Goal: Task Accomplishment & Management: Manage account settings

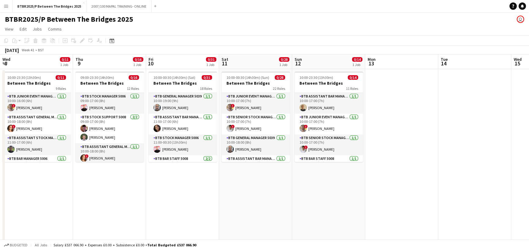
scroll to position [0, 167]
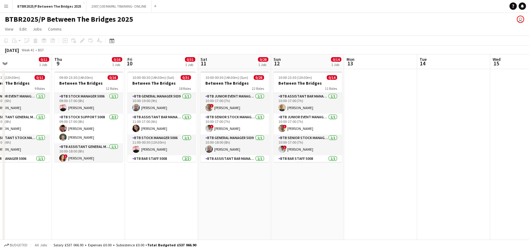
drag, startPoint x: 0, startPoint y: 0, endPoint x: 290, endPoint y: 61, distance: 296.4
click at [290, 61] on app-calendar-viewport "Mon 6 0/7 1 Job Tue 7 0/11 1 Job Wed 8 0/11 1 Job Thu 9 0/16 1 Job Fri 10 0/31 …" at bounding box center [264, 160] width 529 height 213
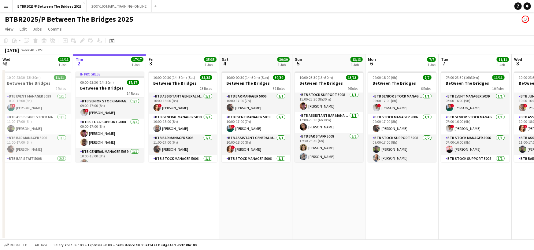
scroll to position [153, 0]
click at [331, 148] on app-card-role "BTB Bar Staff 5008 2/2 17:30-23:30 (6h) Naomi Lim Scarlett Skerman" at bounding box center [329, 148] width 68 height 30
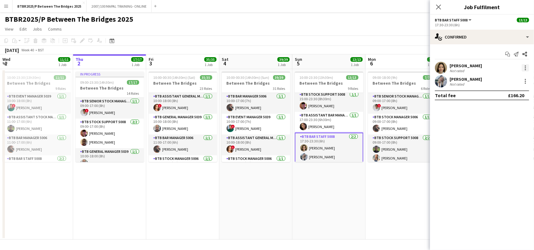
click at [527, 68] on div at bounding box center [524, 67] width 7 height 7
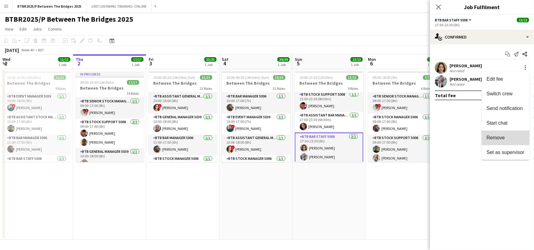
click at [495, 142] on button "Remove" at bounding box center [505, 137] width 48 height 15
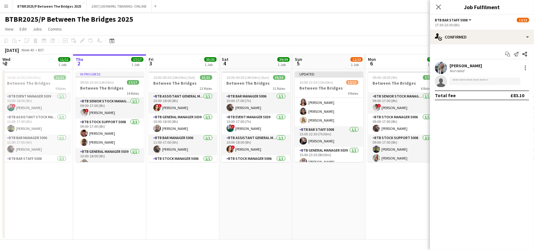
scroll to position [92, 0]
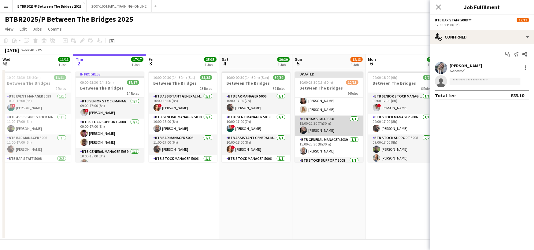
click at [335, 126] on app-card-role "BTB Bar Staff 5008 1/1 15:00-22:30 (7h30m) Eloise Jones" at bounding box center [329, 126] width 68 height 21
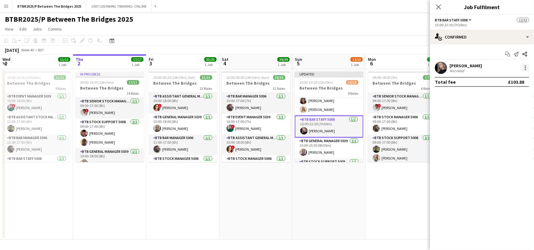
click at [522, 68] on div at bounding box center [524, 67] width 7 height 7
click at [502, 137] on span "Remove" at bounding box center [495, 137] width 18 height 5
click at [405, 38] on app-toolbar "Copy Paste Paste Ctrl+V Paste with crew Ctrl+Shift+V Paste linked Job Delete Gr…" at bounding box center [267, 40] width 534 height 10
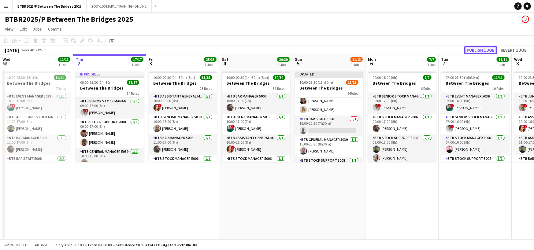
click at [489, 49] on button "Publish 1 job" at bounding box center [480, 50] width 33 height 8
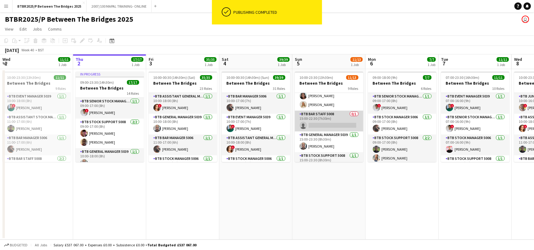
click at [328, 124] on app-card-role "BTB Bar Staff 5008 0/1 15:00-22:30 (7h30m) single-neutral-actions" at bounding box center [329, 121] width 68 height 21
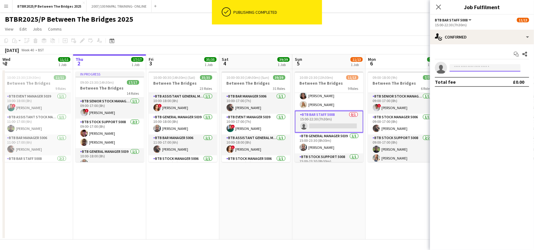
click at [478, 67] on input at bounding box center [484, 67] width 71 height 7
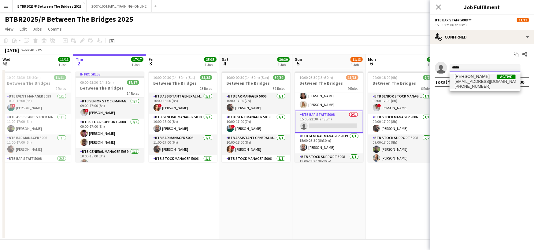
type input "*****"
click at [477, 84] on span "+447802523377" at bounding box center [484, 86] width 61 height 5
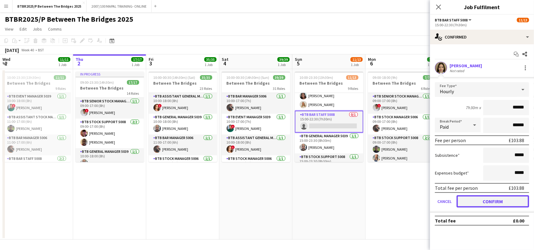
click at [501, 203] on button "Confirm" at bounding box center [492, 201] width 72 height 12
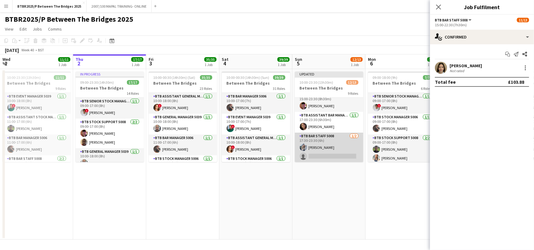
click at [330, 153] on app-card-role "BTB Bar Staff 5008 1/2 17:30-23:30 (6h) Scarlett Skerman single-neutral-actions" at bounding box center [329, 148] width 68 height 30
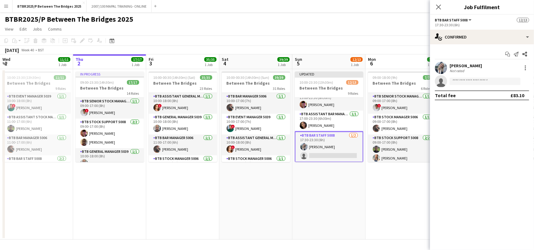
scroll to position [158, 0]
click at [495, 78] on input at bounding box center [484, 81] width 71 height 7
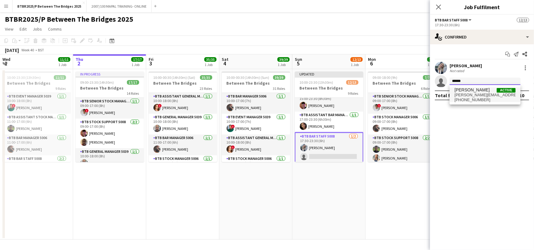
type input "******"
click at [482, 90] on span "Eloise Jones Active" at bounding box center [484, 89] width 61 height 5
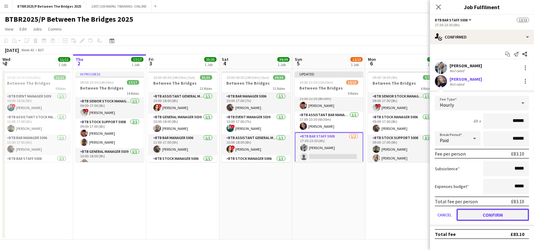
click at [487, 212] on button "Confirm" at bounding box center [492, 215] width 72 height 12
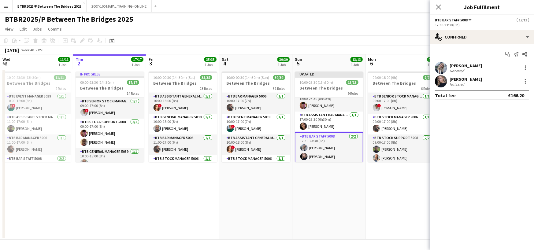
click at [403, 32] on app-page-menu "View Day view expanded Day view collapsed Month view Date picker Jump to today …" at bounding box center [267, 30] width 534 height 12
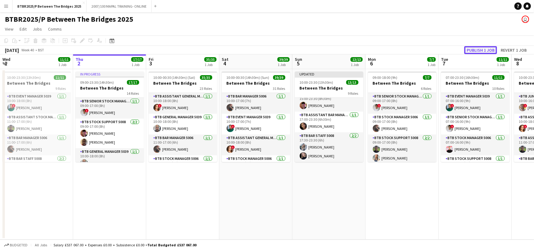
click at [481, 49] on button "Publish 1 job" at bounding box center [480, 50] width 33 height 8
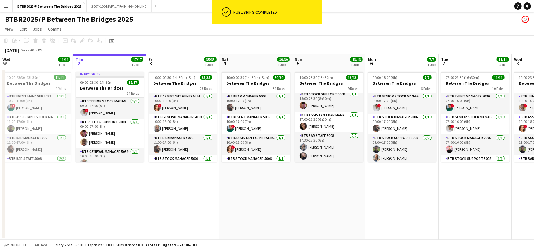
scroll to position [153, 0]
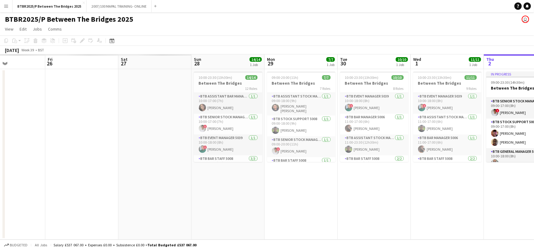
drag, startPoint x: 99, startPoint y: 65, endPoint x: 439, endPoint y: 65, distance: 340.1
click at [439, 65] on app-calendar-viewport "Wed 24 Thu 25 Fri 26 Sat 27 Sun 28 14/14 1 Job Mon 29 7/7 1 Job Tue 30 10/10 1 …" at bounding box center [267, 146] width 534 height 185
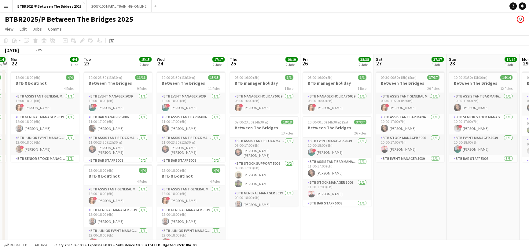
scroll to position [0, 133]
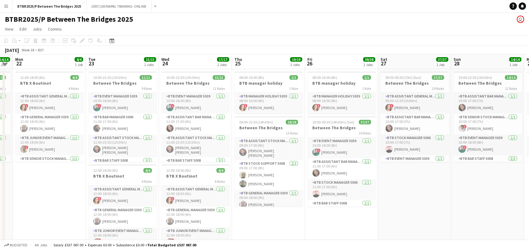
drag, startPoint x: 79, startPoint y: 63, endPoint x: 409, endPoint y: 64, distance: 330.0
click at [409, 64] on app-calendar-viewport "Sat 20 41/41 2 Jobs Sun 21 14/14 1 Job Mon 22 4/4 1 Job Tue 23 15/15 2 Jobs Wed…" at bounding box center [264, 160] width 529 height 213
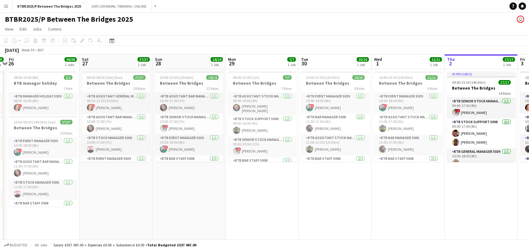
drag, startPoint x: 474, startPoint y: 63, endPoint x: 92, endPoint y: 60, distance: 382.0
click at [89, 60] on app-calendar-viewport "Mon 22 4/4 1 Job Tue 23 15/15 2 Jobs Wed 24 17/17 2 Jobs Thu 25 19/19 2 Jobs Fr…" at bounding box center [264, 160] width 529 height 213
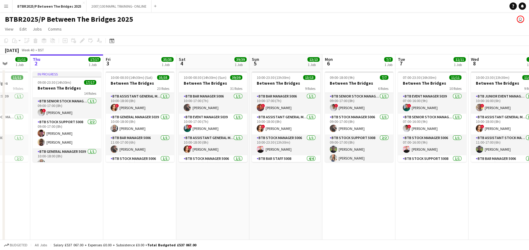
scroll to position [0, 195]
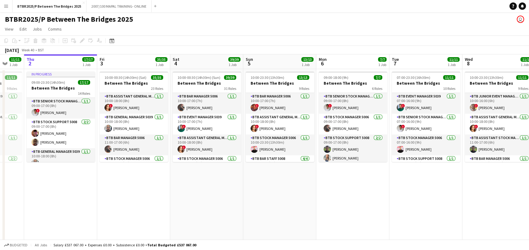
drag, startPoint x: 455, startPoint y: 64, endPoint x: 121, endPoint y: 76, distance: 334.8
click at [121, 76] on app-calendar-viewport "Mon 29 7/7 1 Job Tue 30 10/10 1 Job Wed 1 11/11 1 Job Thu 2 17/17 1 Job Fri 3 3…" at bounding box center [264, 160] width 529 height 213
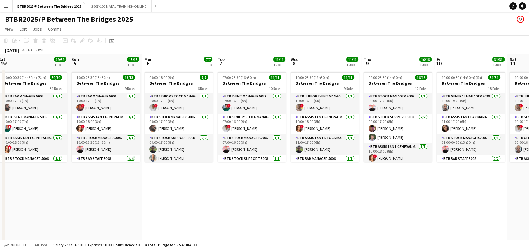
drag, startPoint x: 489, startPoint y: 64, endPoint x: 314, endPoint y: 84, distance: 175.4
click at [314, 84] on app-calendar-viewport "Wed 1 11/11 1 Job Thu 2 17/17 1 Job Fri 3 35/35 1 Job Sat 4 39/39 1 Job Sun 5 1…" at bounding box center [264, 160] width 529 height 213
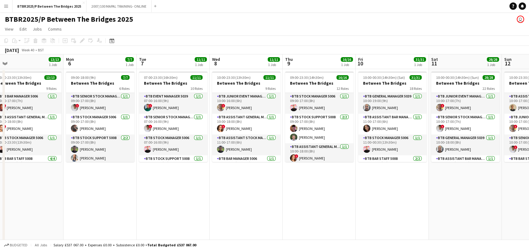
drag, startPoint x: 478, startPoint y: 63, endPoint x: 399, endPoint y: 74, distance: 79.6
click at [399, 74] on app-calendar-viewport "Fri 3 35/35 1 Job Sat 4 39/39 1 Job Sun 5 13/13 1 Job Mon 6 7/7 1 Job Tue 7 11/…" at bounding box center [264, 160] width 529 height 213
